Goal: Task Accomplishment & Management: Manage account settings

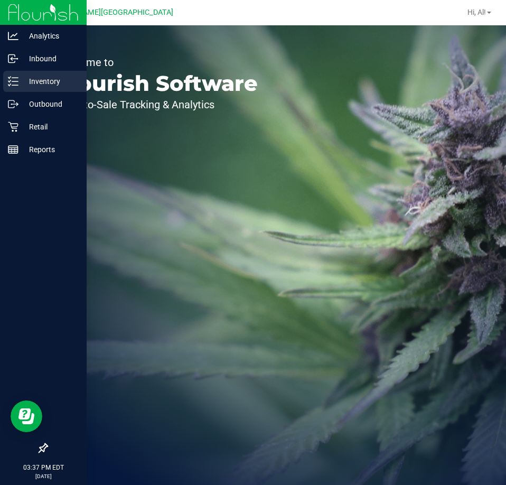
click at [6, 79] on div "Inventory" at bounding box center [44, 81] width 83 height 21
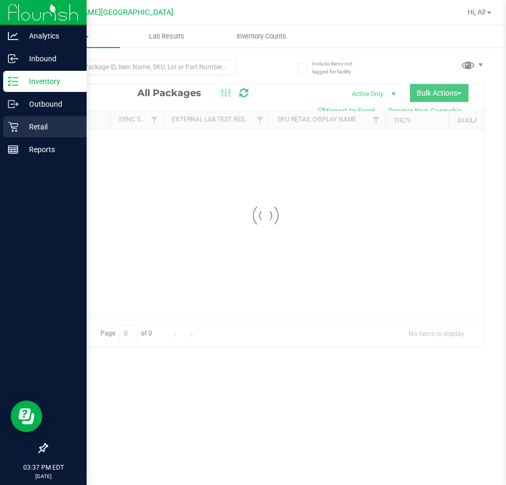
click at [13, 125] on icon at bounding box center [13, 126] width 11 height 11
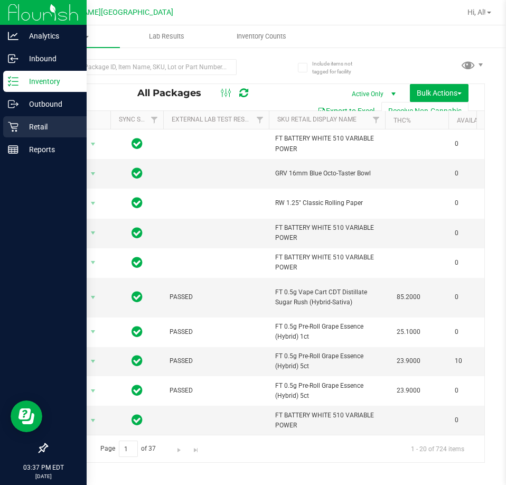
click at [15, 129] on icon at bounding box center [13, 126] width 11 height 11
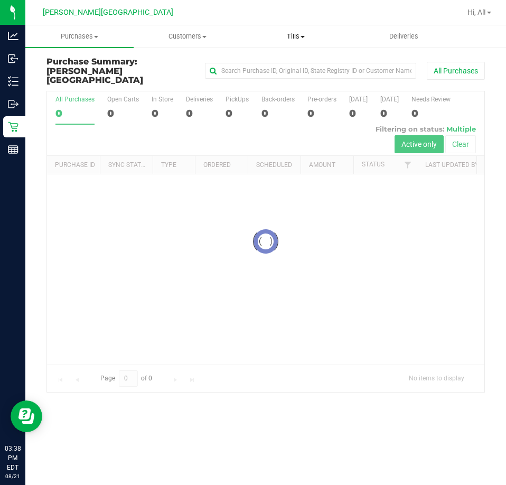
click at [307, 37] on span "Tills" at bounding box center [295, 37] width 107 height 10
click at [300, 61] on span "Manage tills" at bounding box center [277, 63] width 71 height 9
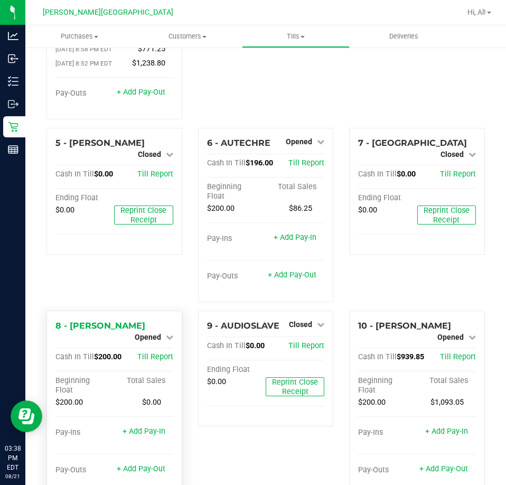
scroll to position [211, 0]
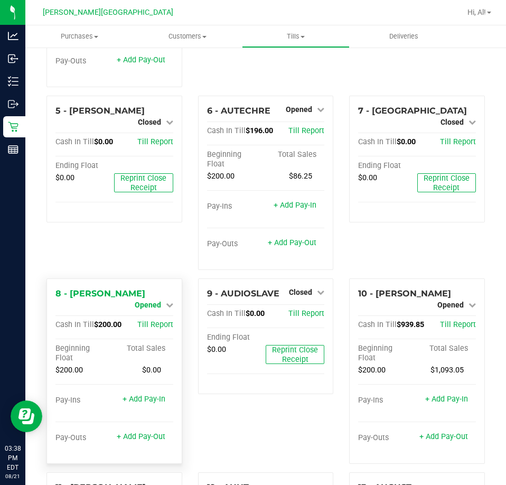
click at [166, 301] on icon at bounding box center [169, 304] width 7 height 7
click at [164, 307] on div "Close Till" at bounding box center [149, 313] width 78 height 13
click at [147, 309] on link "Close Till" at bounding box center [149, 313] width 29 height 8
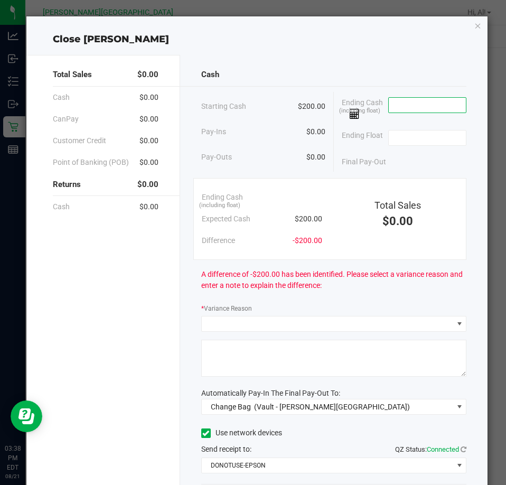
click at [416, 105] on input at bounding box center [428, 105] width 78 height 15
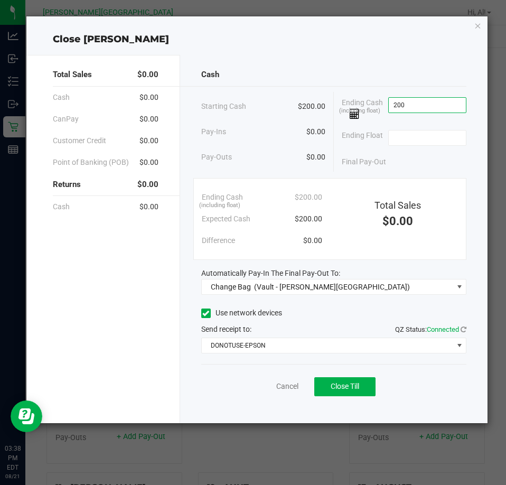
type input "$200.00"
click at [414, 163] on div "Final Pay-Out $0.00" at bounding box center [404, 162] width 125 height 22
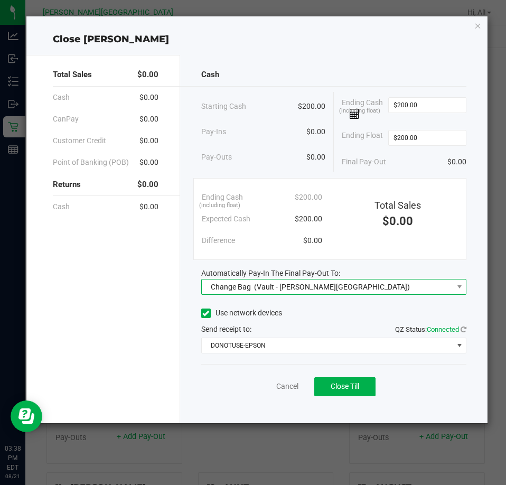
click at [270, 286] on span "(Vault - [PERSON_NAME][GEOGRAPHIC_DATA])" at bounding box center [332, 287] width 156 height 8
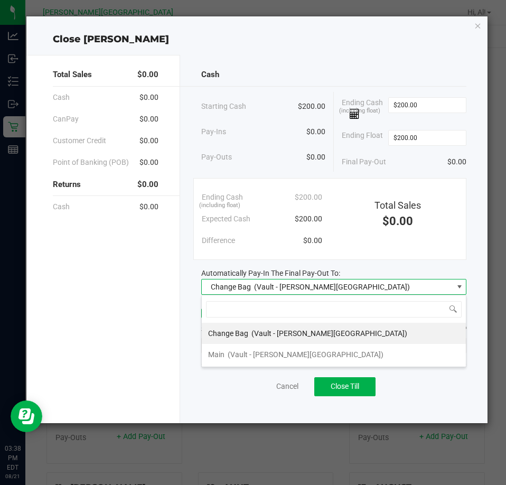
scroll to position [16, 266]
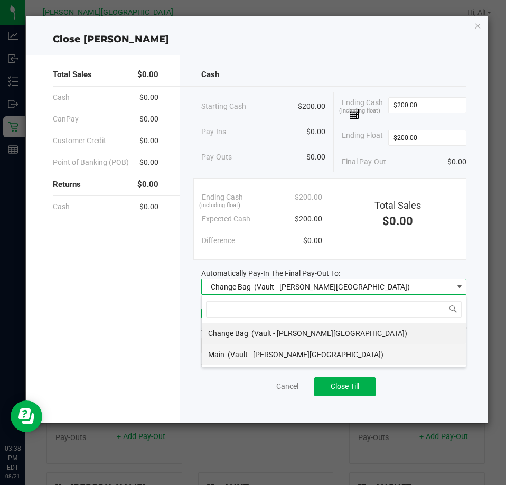
click at [269, 351] on span "(Vault - [PERSON_NAME][GEOGRAPHIC_DATA])" at bounding box center [306, 354] width 156 height 8
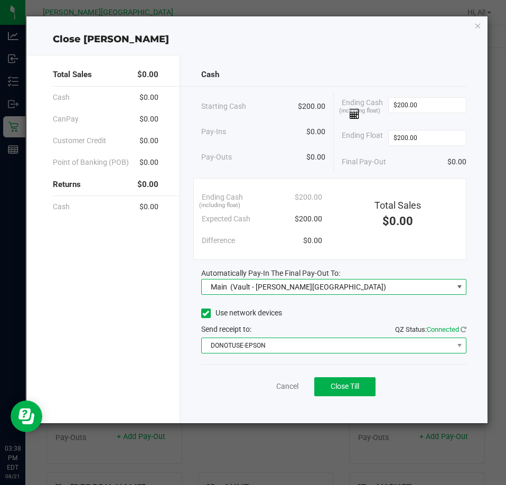
click at [279, 349] on span "DONOTUSE-EPSON" at bounding box center [327, 345] width 251 height 15
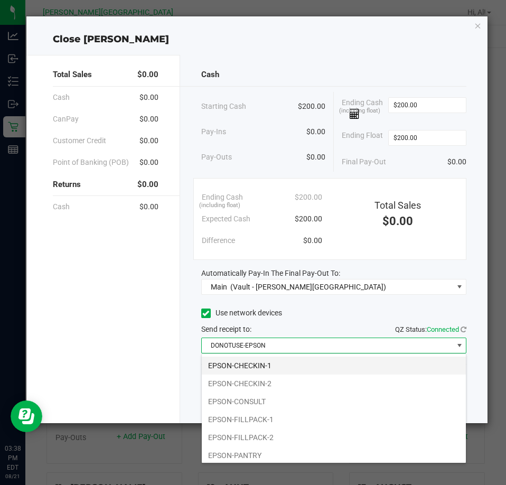
scroll to position [106, 0]
click at [273, 369] on li "EPSON-FILLPACK-1" at bounding box center [334, 367] width 264 height 18
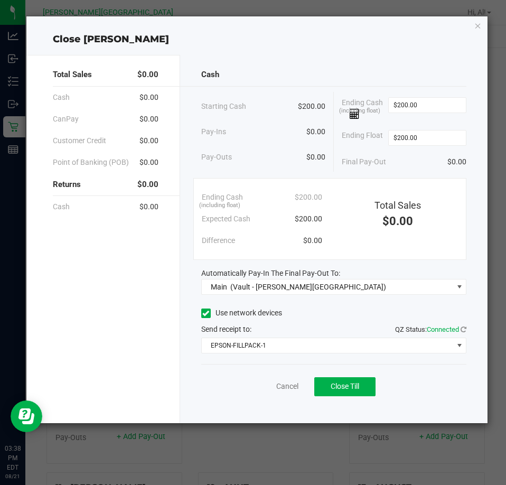
click at [332, 316] on div "Use network devices" at bounding box center [333, 313] width 265 height 16
click at [350, 389] on span "Close Till" at bounding box center [345, 386] width 29 height 8
click at [268, 384] on link "Dismiss" at bounding box center [263, 386] width 25 height 11
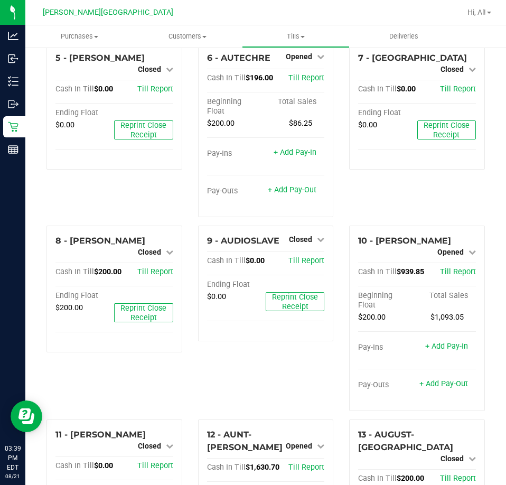
scroll to position [317, 0]
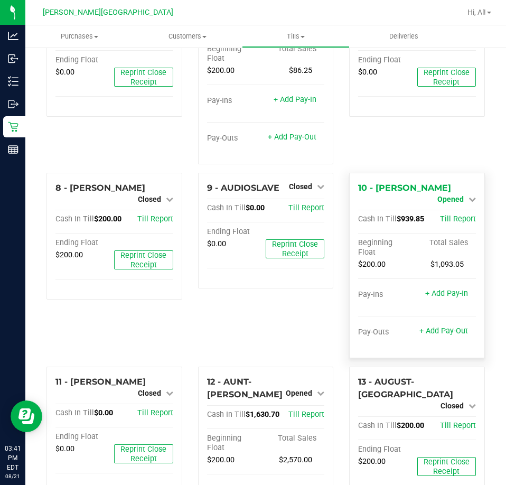
click at [445, 195] on span "Opened" at bounding box center [450, 199] width 26 height 8
click at [440, 204] on link "Close Till" at bounding box center [451, 208] width 29 height 8
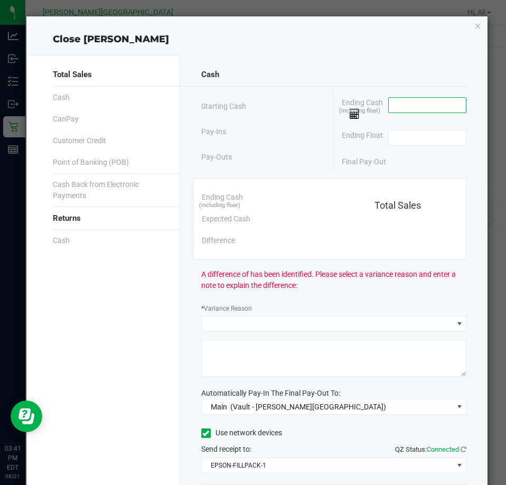
click at [418, 104] on input at bounding box center [428, 105] width 78 height 15
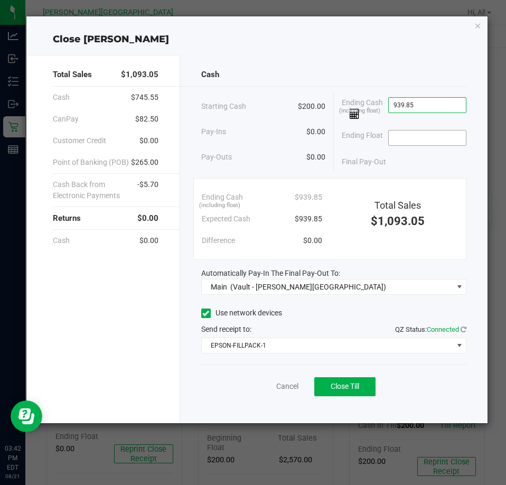
type input "$939.85"
click at [421, 133] on input at bounding box center [428, 137] width 78 height 15
type input "$200.00"
click at [436, 123] on div "Ending Cash (including float) $939.85" at bounding box center [404, 108] width 125 height 33
click at [356, 390] on span "Close Till" at bounding box center [345, 386] width 29 height 8
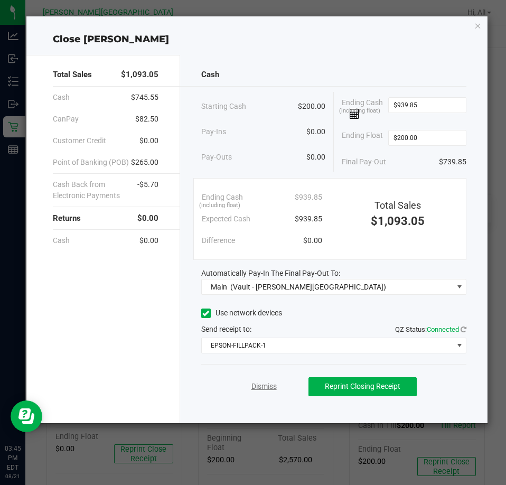
click at [264, 385] on link "Dismiss" at bounding box center [263, 386] width 25 height 11
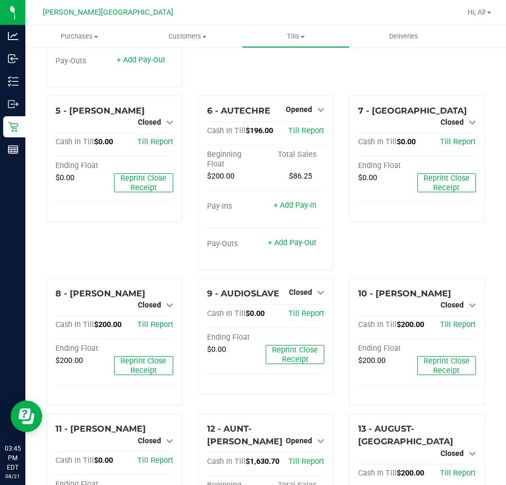
scroll to position [158, 0]
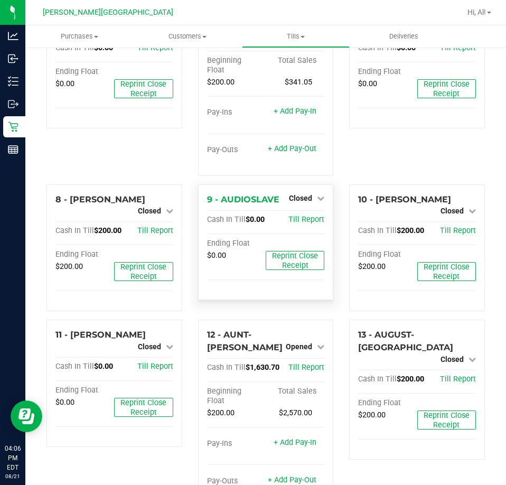
scroll to position [336, 0]
